Goal: Task Accomplishment & Management: Use online tool/utility

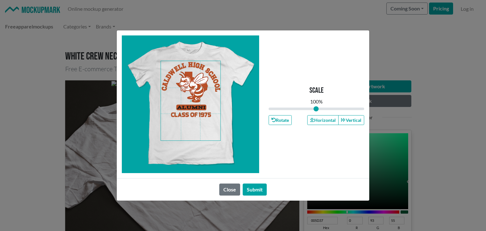
click at [185, 119] on span at bounding box center [190, 100] width 59 height 79
click at [188, 117] on span at bounding box center [190, 100] width 59 height 79
click at [313, 119] on icon "button" at bounding box center [312, 120] width 4 height 4
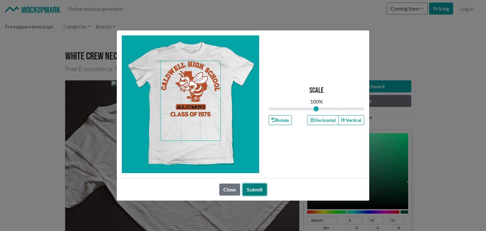
click at [260, 187] on button "Submit" at bounding box center [255, 189] width 24 height 12
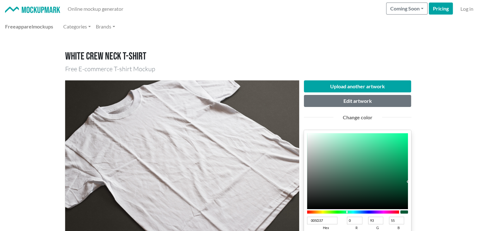
scroll to position [105, 0]
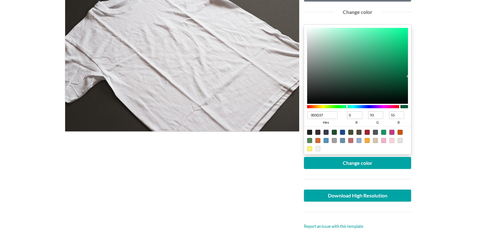
type input "181A19"
type input "24"
type input "26"
type input "25"
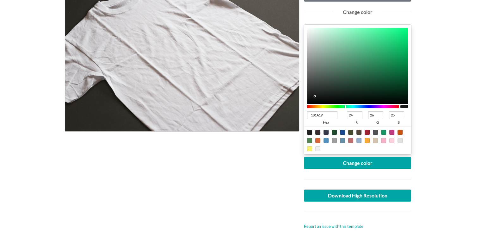
type input "171918"
type input "23"
type input "25"
type input "24"
type input "101010"
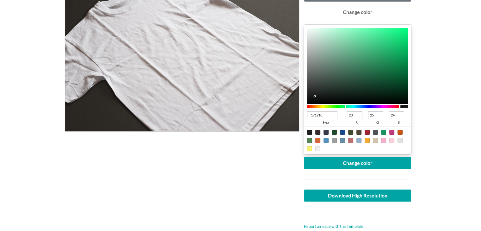
type input "16"
type input "0C0C0C"
type input "12"
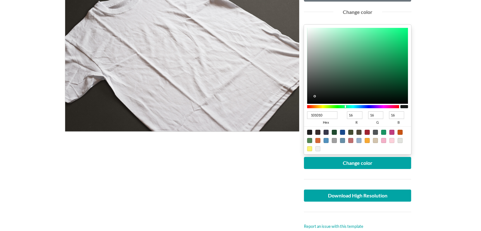
type input "12"
type input "0B0B0B"
type input "11"
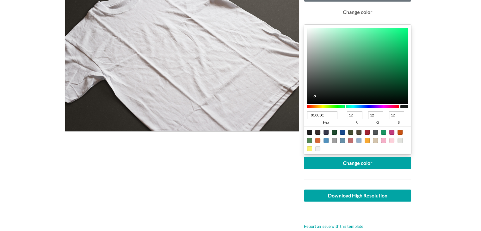
type input "11"
type input "070707"
type input "7"
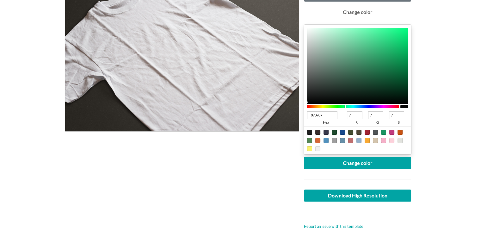
type input "060606"
type input "6"
drag, startPoint x: 314, startPoint y: 95, endPoint x: 306, endPoint y: 102, distance: 10.2
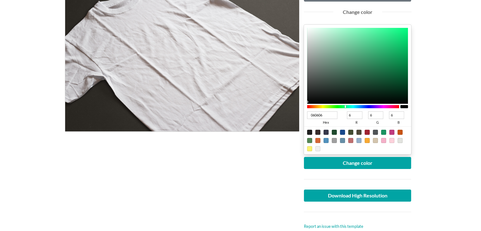
click at [306, 102] on div "060606 hex 6 r 6 g 6 b 100 a" at bounding box center [358, 90] width 108 height 130
type input "101010"
type input "16"
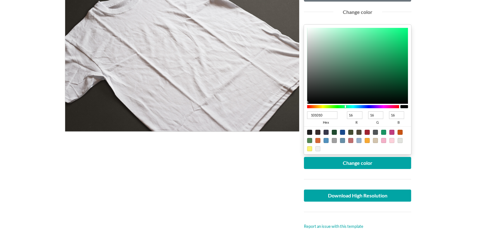
type input "0C0C0C"
type input "12"
type input "080808"
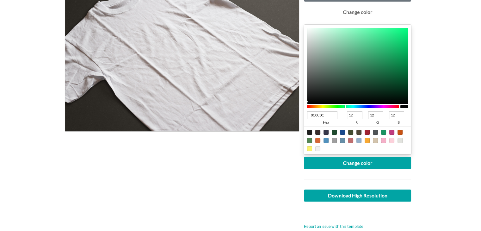
type input "8"
type input "030303"
type input "3"
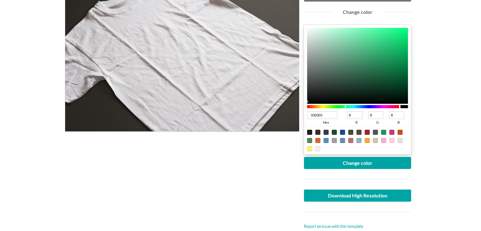
type input "3"
type input "000000"
type input "0"
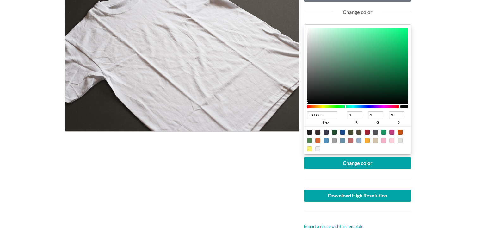
type input "0"
drag, startPoint x: 309, startPoint y: 98, endPoint x: 304, endPoint y: 104, distance: 7.9
click at [304, 104] on div "000000 hex 0 r 0 g 0 b 100 a" at bounding box center [358, 90] width 108 height 130
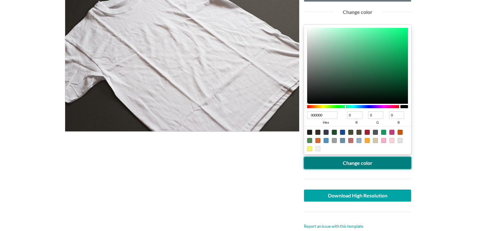
click at [329, 161] on button "Change color" at bounding box center [358, 163] width 108 height 12
click at [366, 164] on button "Change color" at bounding box center [358, 163] width 108 height 12
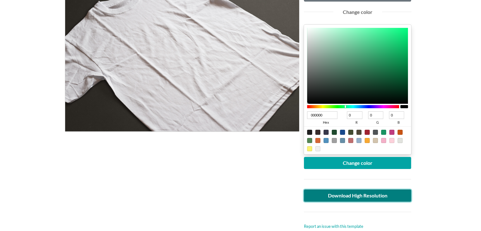
click at [334, 193] on link "Download High Resolution" at bounding box center [358, 195] width 108 height 12
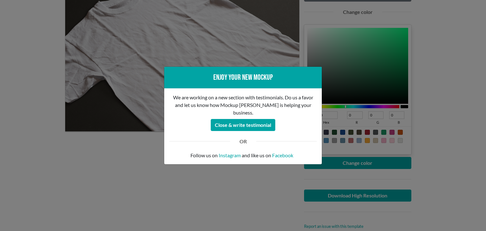
click at [0, 109] on div "Enjoy your new mockup We are working on a new section with testimonials. Do us …" at bounding box center [243, 115] width 486 height 231
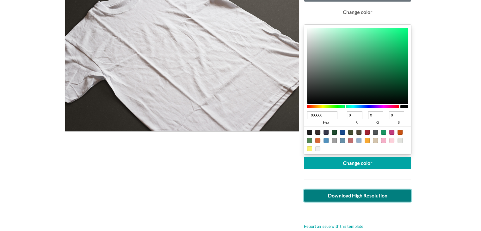
scroll to position [0, 0]
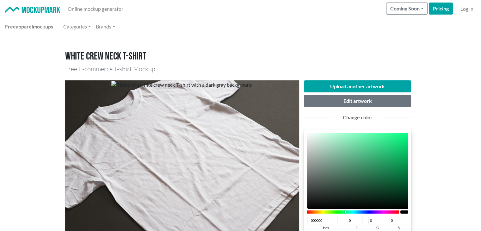
click at [342, 79] on div "Upload another artwork Edit artwork Change color 000000 hex 0 r 0 g 0 b 100 a C…" at bounding box center [240, 207] width 351 height 265
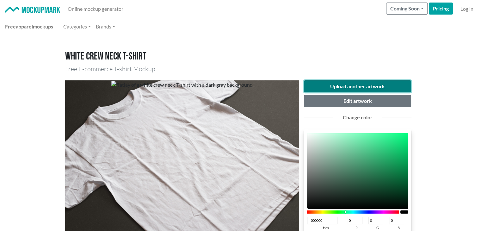
click at [340, 82] on button "Upload another artwork" at bounding box center [358, 86] width 108 height 12
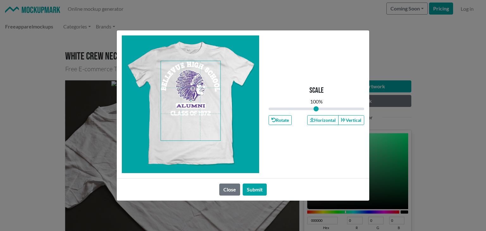
click at [185, 120] on span at bounding box center [190, 100] width 59 height 79
click at [328, 124] on button "Horizontal" at bounding box center [322, 120] width 31 height 10
click at [326, 122] on button "Horizontal" at bounding box center [322, 120] width 31 height 10
click at [326, 121] on button "Horizontal" at bounding box center [322, 120] width 31 height 10
click at [325, 121] on button "Horizontal" at bounding box center [322, 120] width 31 height 10
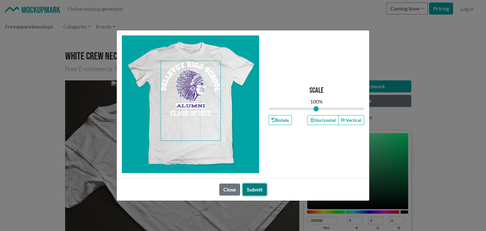
click at [256, 191] on button "Submit" at bounding box center [255, 189] width 24 height 12
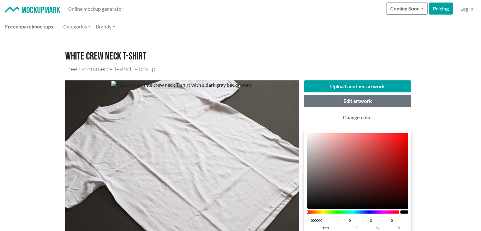
click at [381, 211] on div at bounding box center [353, 211] width 92 height 3
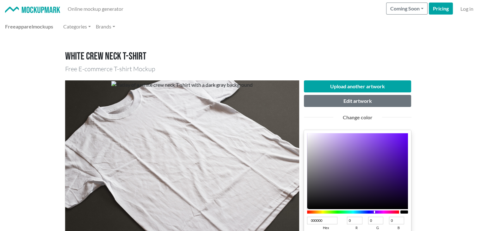
click at [374, 211] on div at bounding box center [353, 211] width 92 height 3
type input "571DB2"
type input "87"
type input "29"
type input "178"
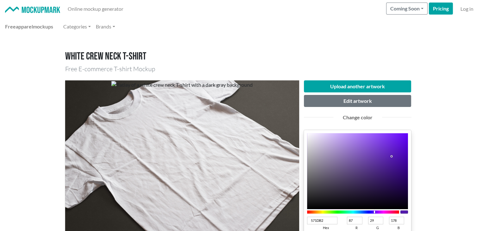
type input "561DB0"
type input "86"
type input "176"
type input "541CAD"
type input "84"
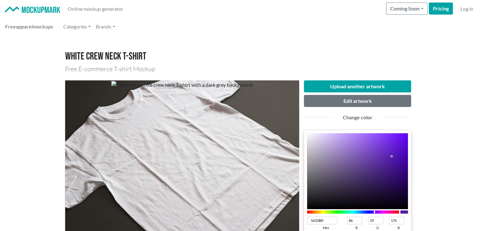
type input "28"
type input "173"
drag, startPoint x: 391, startPoint y: 156, endPoint x: 391, endPoint y: 160, distance: 4.4
click at [391, 159] on div at bounding box center [357, 171] width 101 height 76
type input "511BA6"
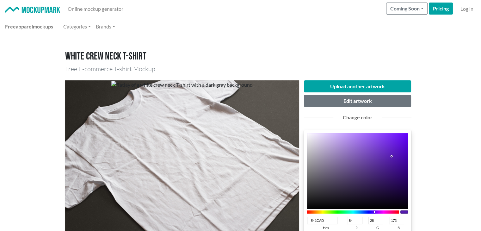
type input "81"
type input "27"
type input "166"
type input "4C199D"
type input "76"
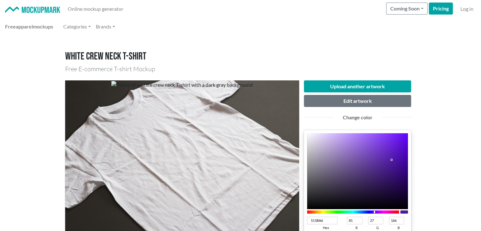
type input "25"
type input "157"
type input "4B189C"
type input "75"
type input "24"
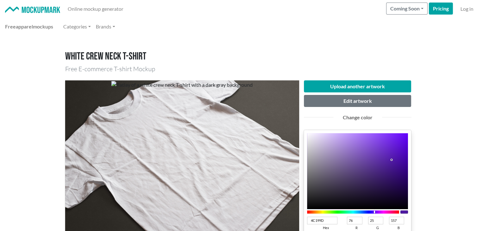
type input "156"
type input "491897"
type input "73"
type input "151"
type input "471793"
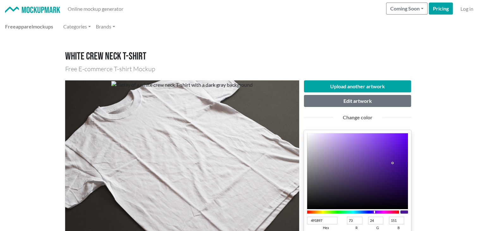
type input "71"
type input "23"
type input "147"
type input "461790"
type input "70"
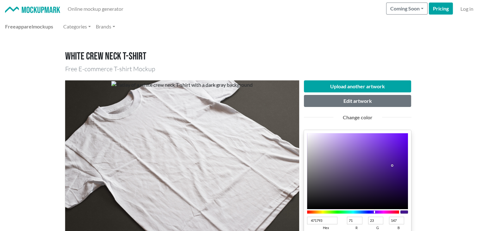
type input "144"
type input "45168E"
type input "69"
type input "22"
type input "142"
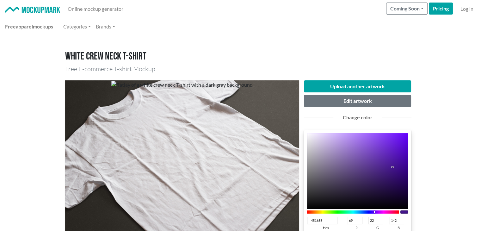
type input "45178D"
type input "23"
type input "141"
type input "45188C"
type input "24"
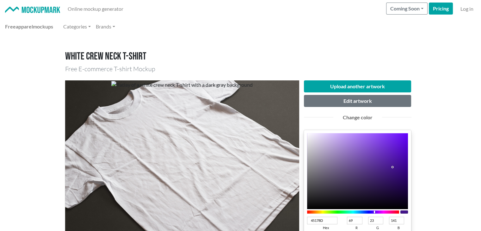
type input "140"
type input "441988"
type input "68"
type input "25"
type input "136"
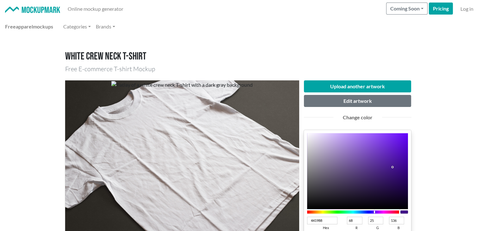
type input "441A87"
type input "26"
type input "135"
type input "441B86"
type input "27"
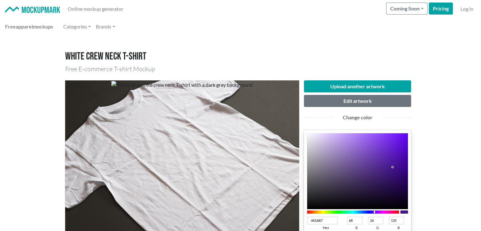
type input "134"
type input "451C86"
type input "69"
type input "28"
click at [387, 169] on div at bounding box center [387, 169] width 1 height 1
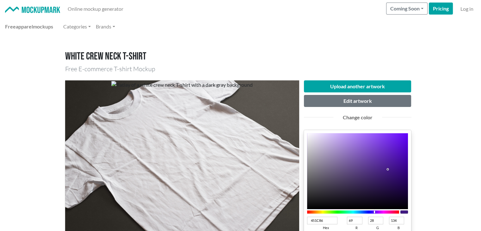
type input "441C85"
type input "68"
type input "133"
type input "3D1F6E"
type input "61"
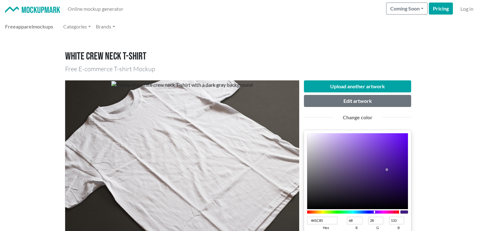
type input "31"
type input "110"
click at [380, 176] on div at bounding box center [357, 171] width 101 height 76
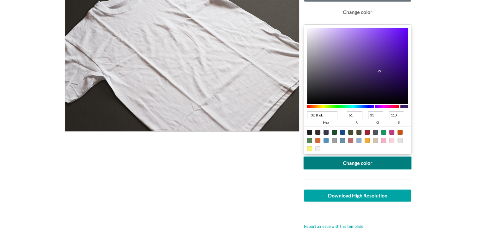
click at [359, 160] on button "Change color" at bounding box center [358, 163] width 108 height 12
click at [327, 161] on button "Change color" at bounding box center [358, 163] width 108 height 12
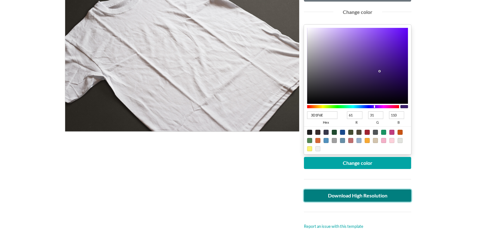
click at [318, 195] on link "Download High Resolution" at bounding box center [358, 195] width 108 height 12
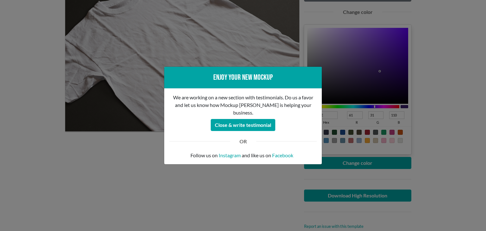
drag, startPoint x: 74, startPoint y: 145, endPoint x: 61, endPoint y: 148, distance: 13.3
click at [73, 146] on div "Enjoy your new mockup We are working on a new section with testimonials. Do us …" at bounding box center [243, 115] width 486 height 231
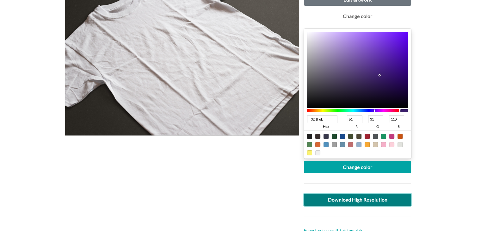
scroll to position [0, 0]
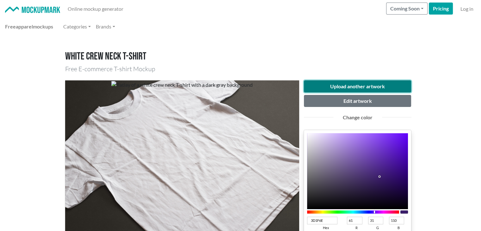
click at [334, 86] on button "Upload another artwork" at bounding box center [358, 86] width 108 height 12
click at [363, 85] on button "Upload another artwork" at bounding box center [358, 86] width 108 height 12
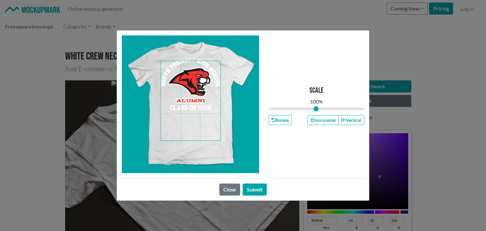
click at [193, 92] on span at bounding box center [190, 100] width 59 height 79
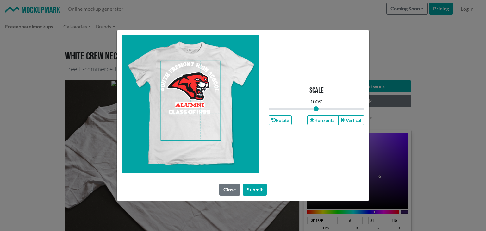
click at [191, 99] on span at bounding box center [190, 100] width 59 height 79
click at [328, 114] on div "Scale 100 % Rotate Horizontal Vertical" at bounding box center [315, 103] width 95 height 137
click at [328, 117] on button "Horizontal" at bounding box center [322, 120] width 31 height 10
click at [324, 120] on button "Horizontal" at bounding box center [322, 120] width 31 height 10
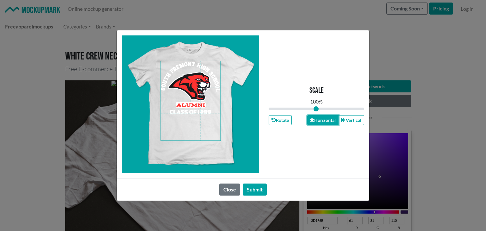
click at [324, 120] on button "Horizontal" at bounding box center [322, 120] width 31 height 10
click at [259, 190] on button "Submit" at bounding box center [255, 189] width 24 height 12
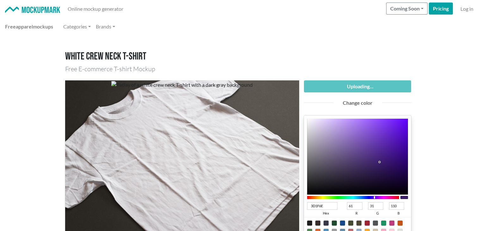
type input "6E2A1F"
type input "110"
type input "42"
type input "31"
click at [309, 196] on div at bounding box center [353, 197] width 92 height 3
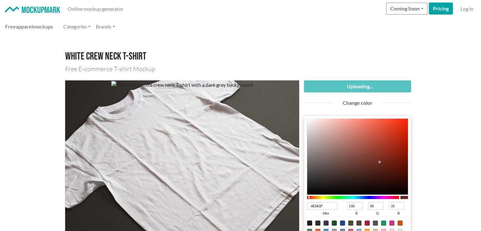
type input "E32F11"
type input "227"
type input "47"
type input "17"
type input "E32E10"
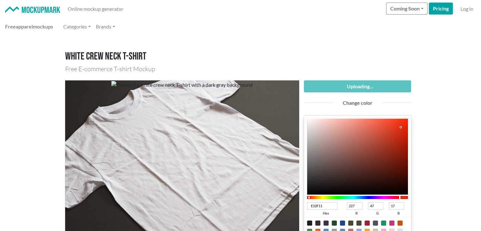
type input "46"
type input "16"
type input "E3280A"
type input "40"
type input "10"
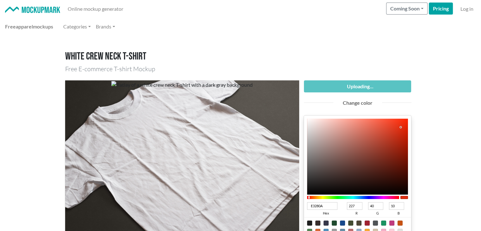
type input "E02001"
type input "224"
type input "32"
type input "1"
type input "DC1F00"
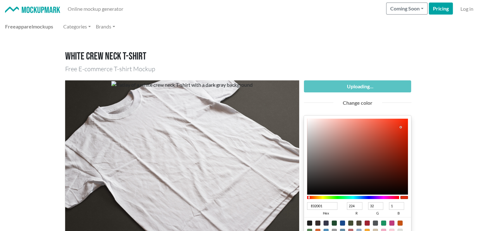
type input "220"
type input "31"
type input "0"
type input "DA1F00"
type input "218"
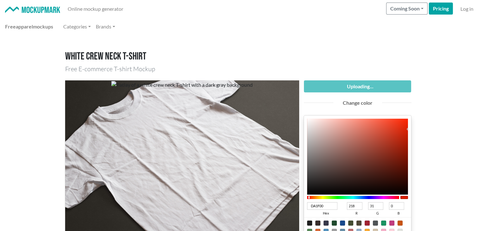
type input "D71F00"
type input "215"
type input "D61F00"
type input "214"
type input "D51F00"
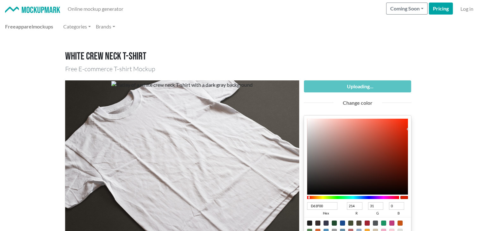
type input "213"
type input "D41F00"
type input "212"
type input "CF1E00"
type input "207"
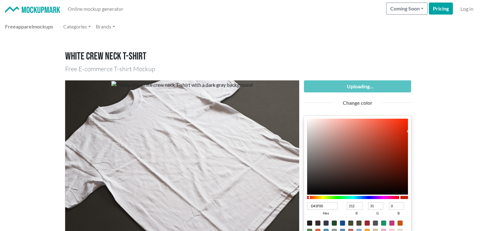
type input "30"
type input "CE1E00"
type input "206"
type input "CC1E00"
type input "204"
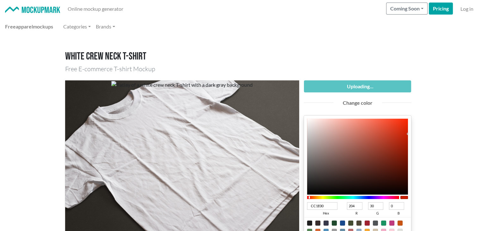
drag, startPoint x: 400, startPoint y: 127, endPoint x: 413, endPoint y: 134, distance: 14.7
click at [413, 134] on div "Uploading... Change color CC1E00 hex 204 r 30 g 0 b 100 a Change color Download…" at bounding box center [357, 200] width 117 height 240
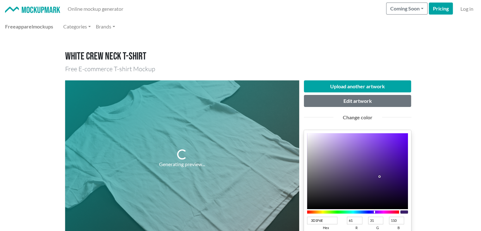
scroll to position [105, 0]
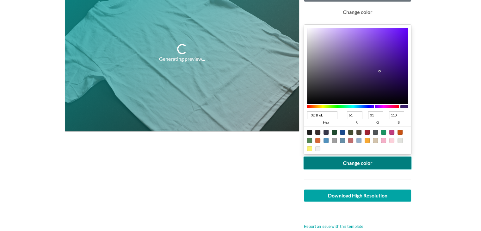
click at [370, 162] on button "Change color" at bounding box center [358, 163] width 108 height 12
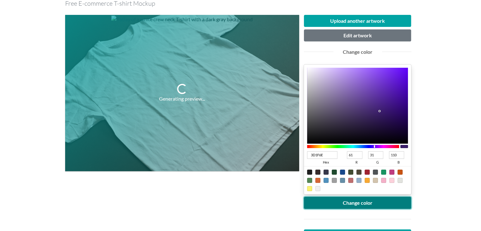
scroll to position [0, 0]
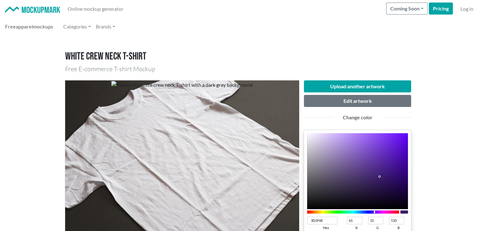
type input "6E1F25"
type input "110"
type input "37"
click at [398, 210] on div at bounding box center [353, 211] width 92 height 3
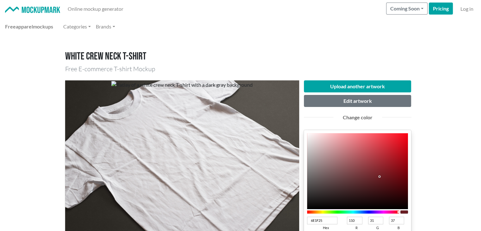
type input "DE1928"
type input "222"
type input "25"
type input "40"
type input "DD1928"
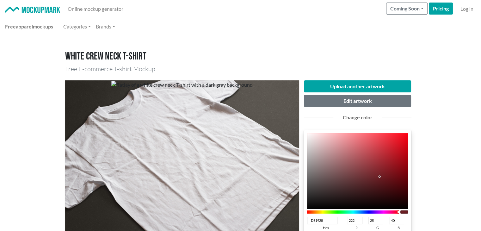
type input "221"
type input "DB1928"
type input "219"
type input "D41423"
type input "212"
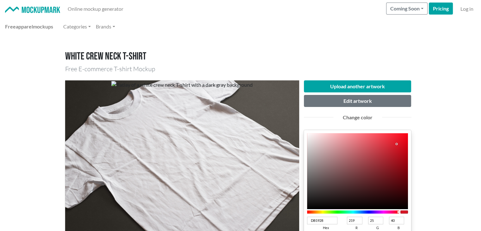
type input "20"
type input "35"
type input "CF0F1E"
type input "207"
type input "15"
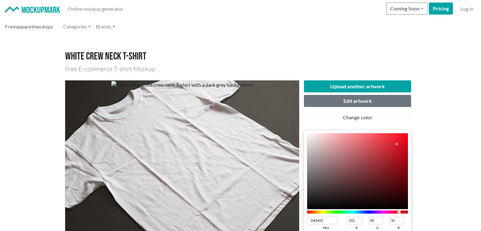
type input "30"
type input "C50918"
type input "197"
type input "9"
type input "24"
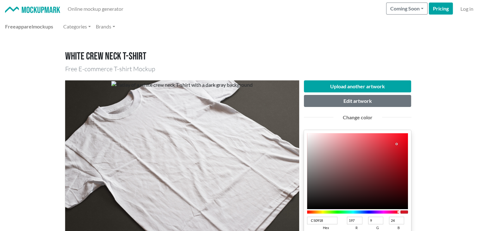
type input "BB0412"
type input "187"
type input "4"
type input "18"
type input "BA0311"
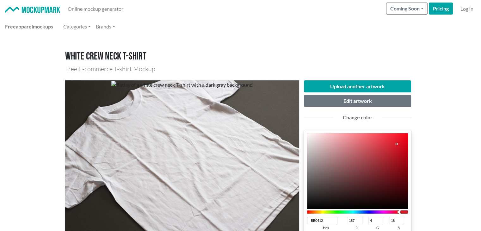
type input "186"
type input "3"
type input "17"
type input "B6010F"
type input "182"
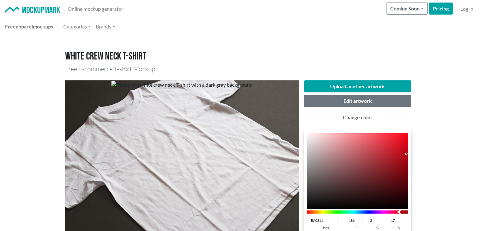
type input "1"
type input "15"
type input "B2000E"
type input "178"
type input "0"
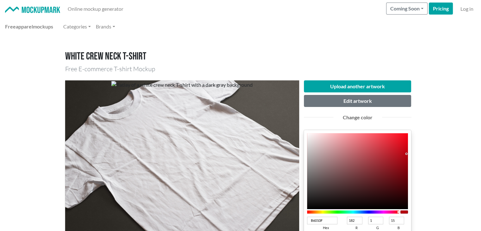
type input "14"
drag, startPoint x: 397, startPoint y: 143, endPoint x: 409, endPoint y: 156, distance: 18.1
click at [409, 156] on div "B2000E hex 178 r 0 g 14 b 100 a" at bounding box center [358, 195] width 108 height 130
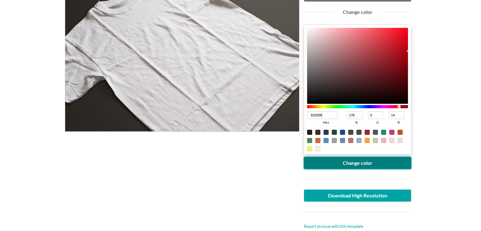
click at [377, 161] on button "Change color" at bounding box center [358, 163] width 108 height 12
click at [345, 157] on button "Change color" at bounding box center [358, 163] width 108 height 12
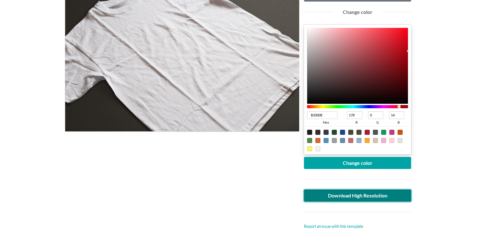
click at [322, 193] on link "Download High Resolution" at bounding box center [358, 195] width 108 height 12
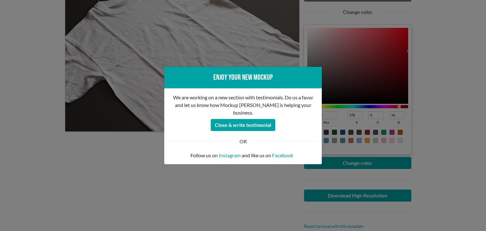
click at [0, 136] on div "Enjoy your new mockup We are working on a new section with testimonials. Do us …" at bounding box center [243, 115] width 486 height 231
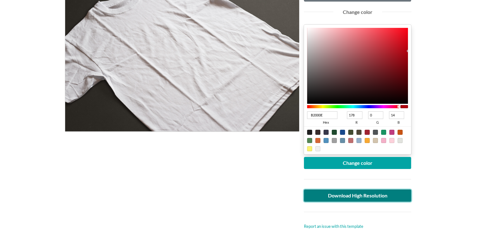
scroll to position [0, 0]
